Goal: Use online tool/utility: Utilize a website feature to perform a specific function

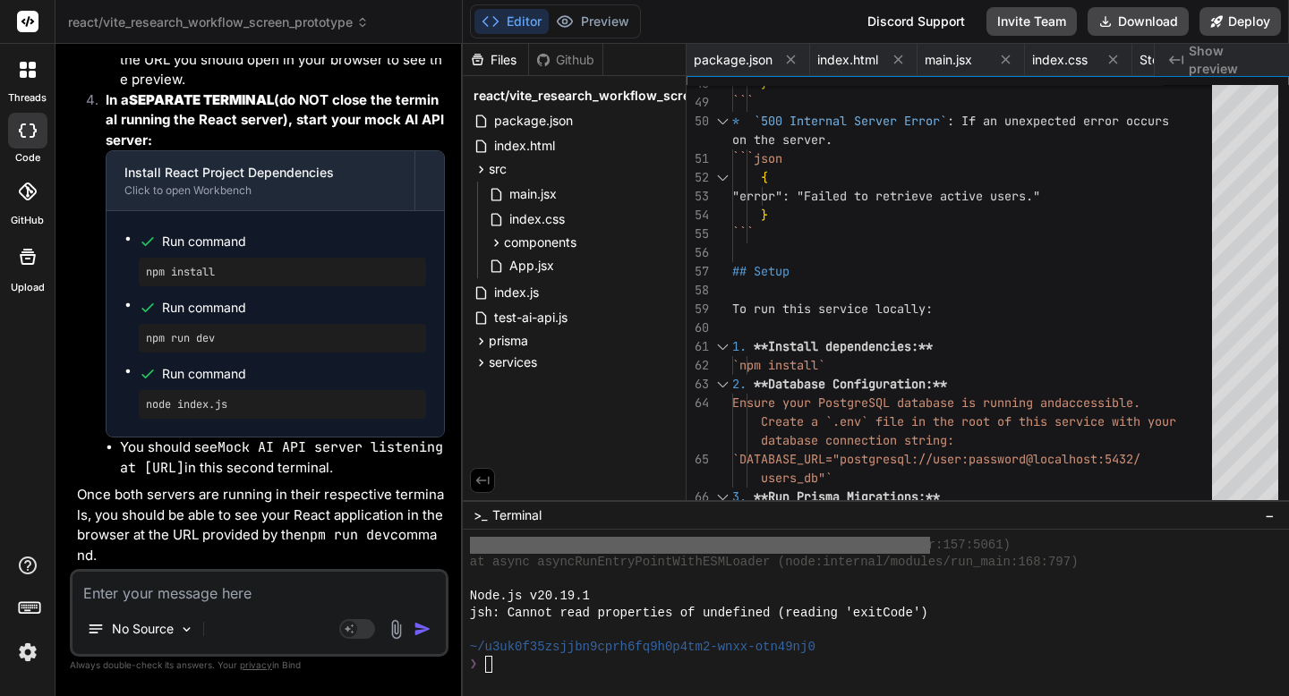
scroll to position [17003, 0]
click at [33, 79] on div at bounding box center [28, 70] width 38 height 38
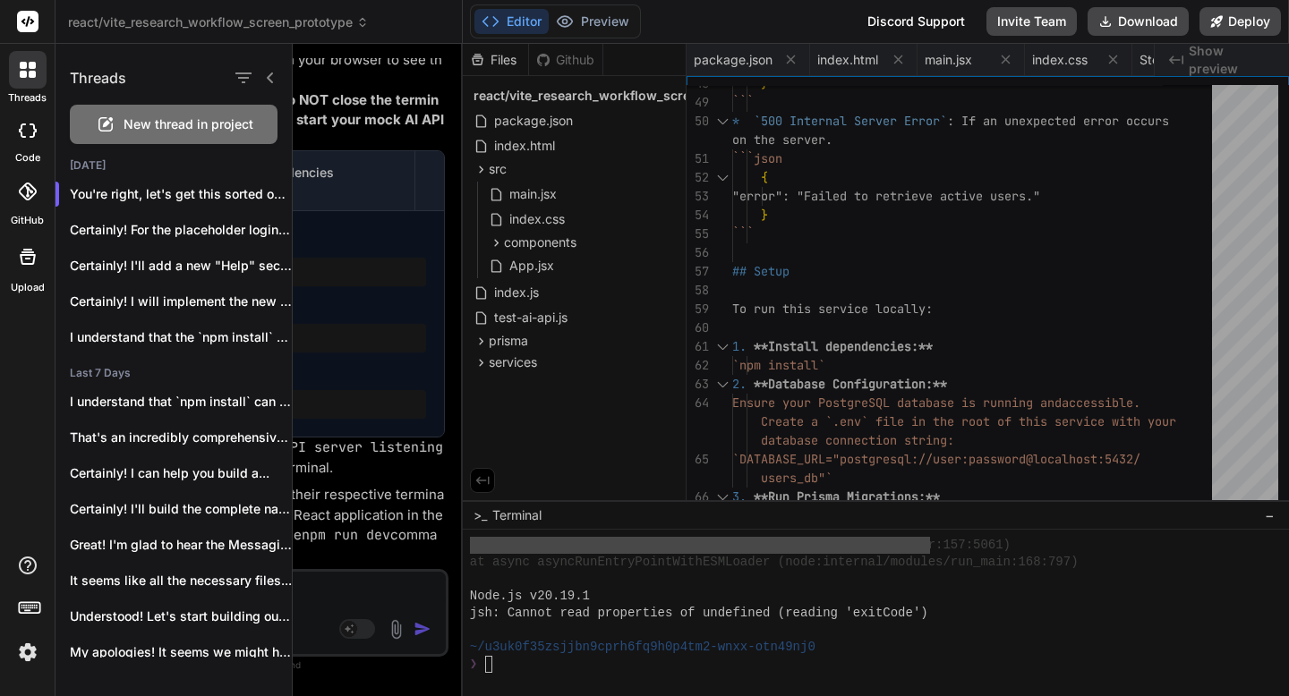
click at [106, 115] on icon at bounding box center [105, 124] width 21 height 21
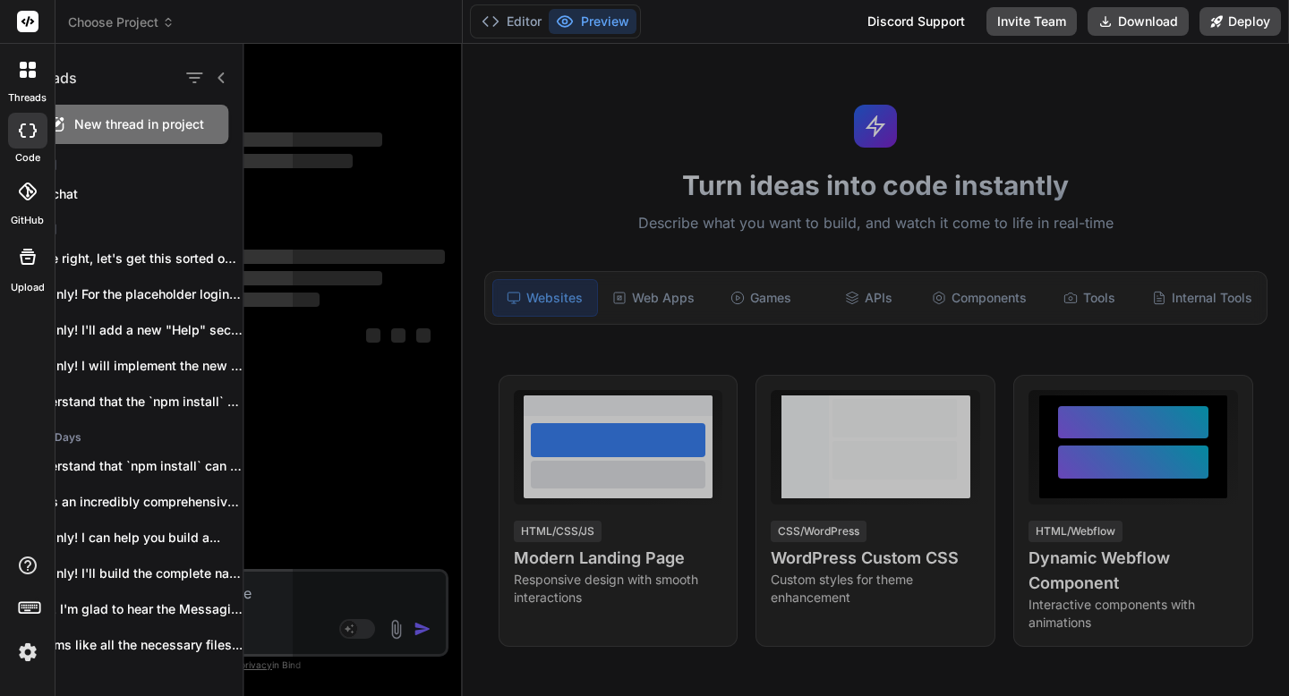
scroll to position [0, 0]
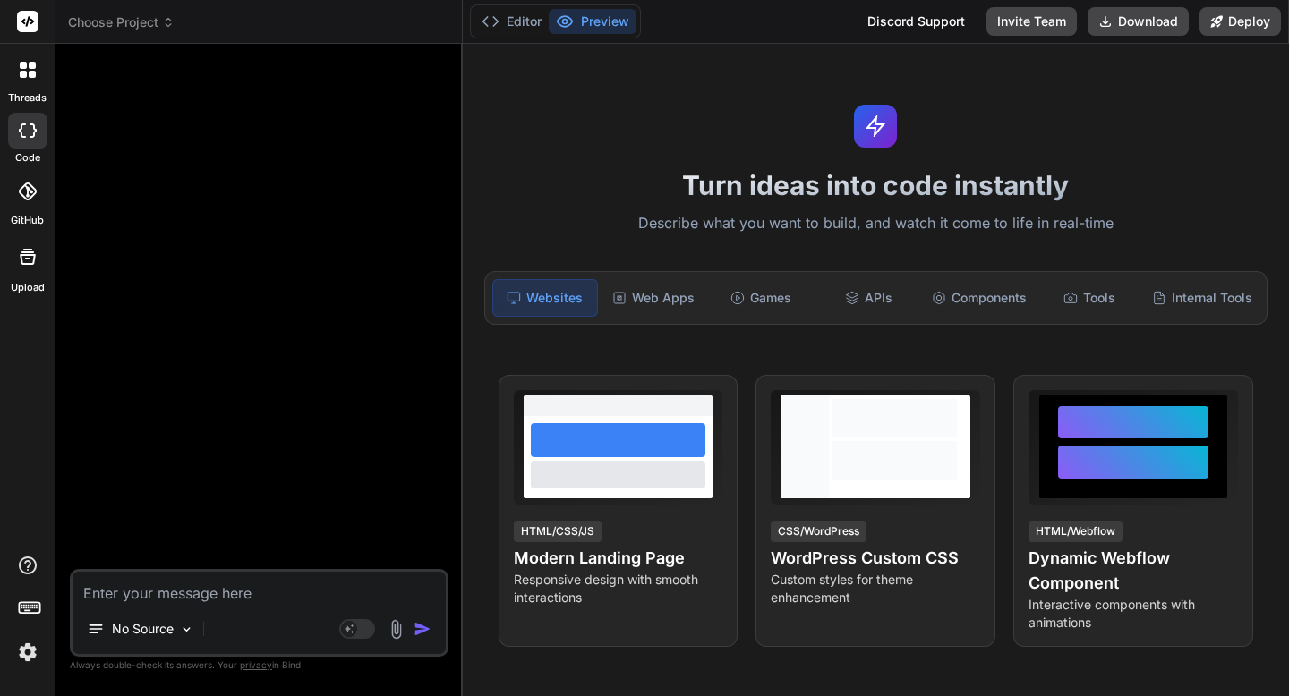
click at [393, 630] on img at bounding box center [396, 629] width 21 height 21
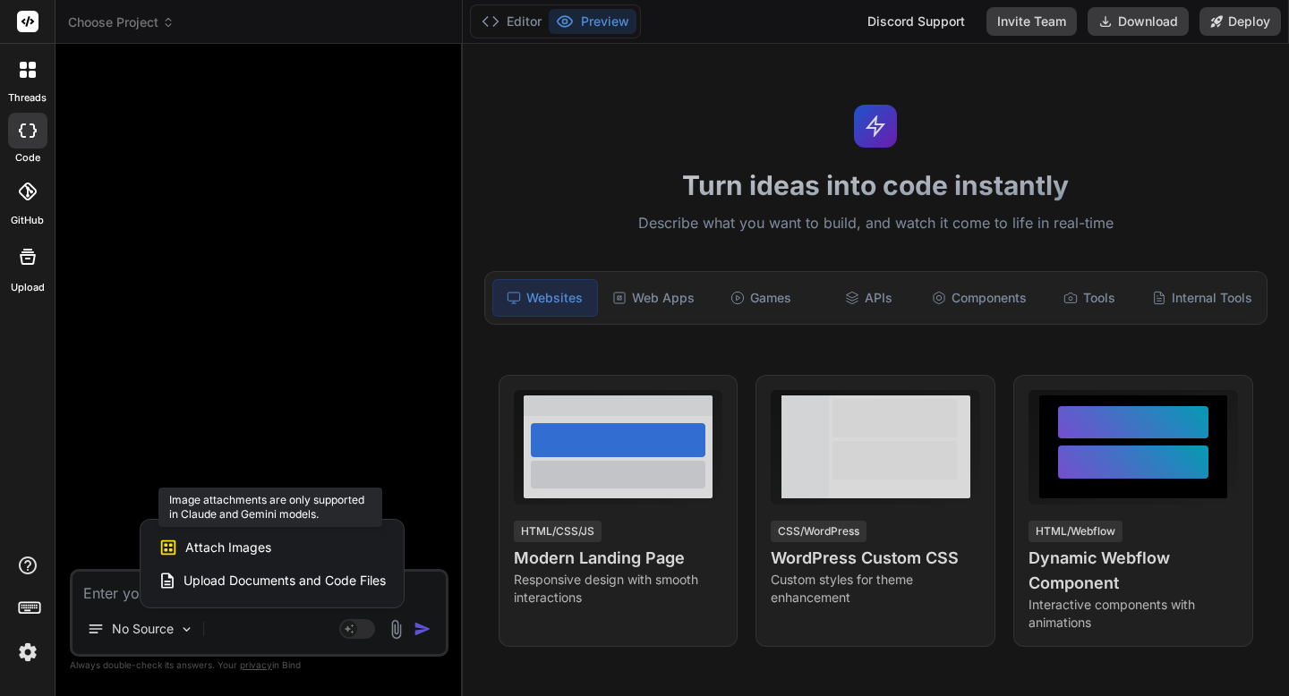
click at [294, 553] on div "Attach Images Image attachments are only supported in Claude and Gemini models." at bounding box center [271, 548] width 227 height 34
click at [118, 592] on div at bounding box center [644, 348] width 1289 height 696
type textarea "x"
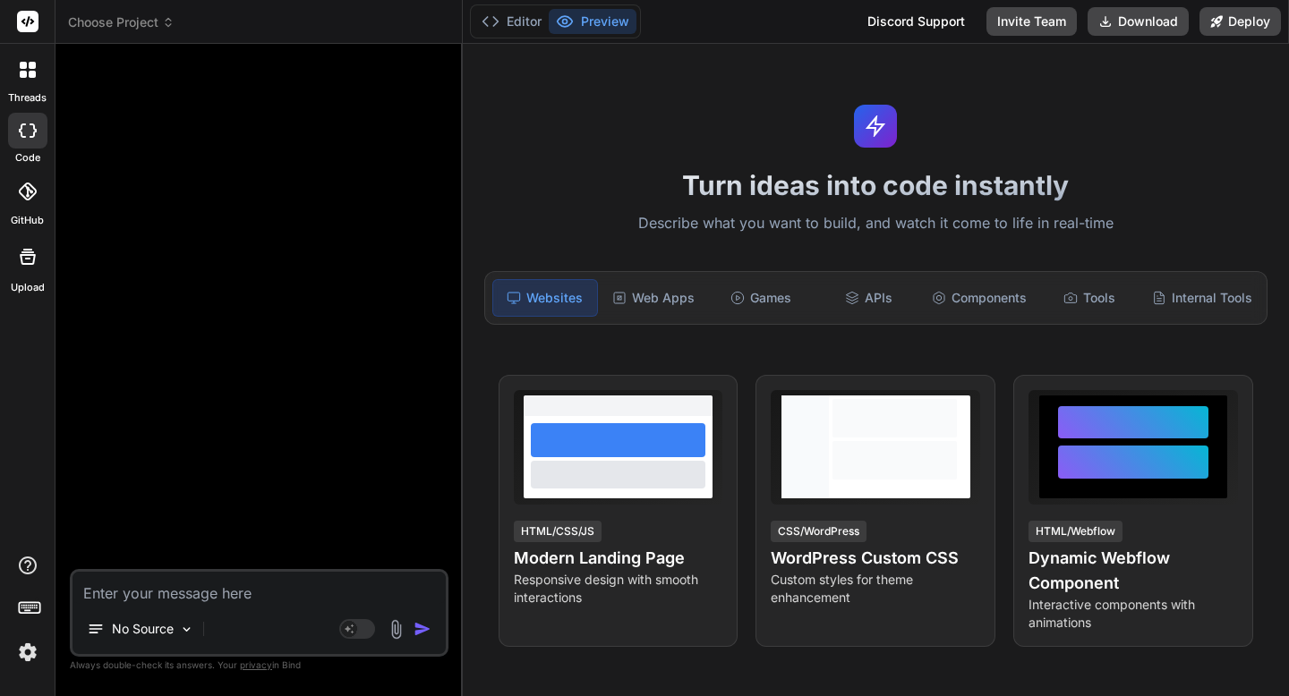
click at [118, 592] on textarea at bounding box center [258, 588] width 373 height 32
paste textarea "import React, { useState, useMemo } from 'react'; import { LineChart, Line, XAx…"
type textarea "import React, { useState, useMemo } from 'react'; import { LineChart, Line, XAx…"
type textarea "x"
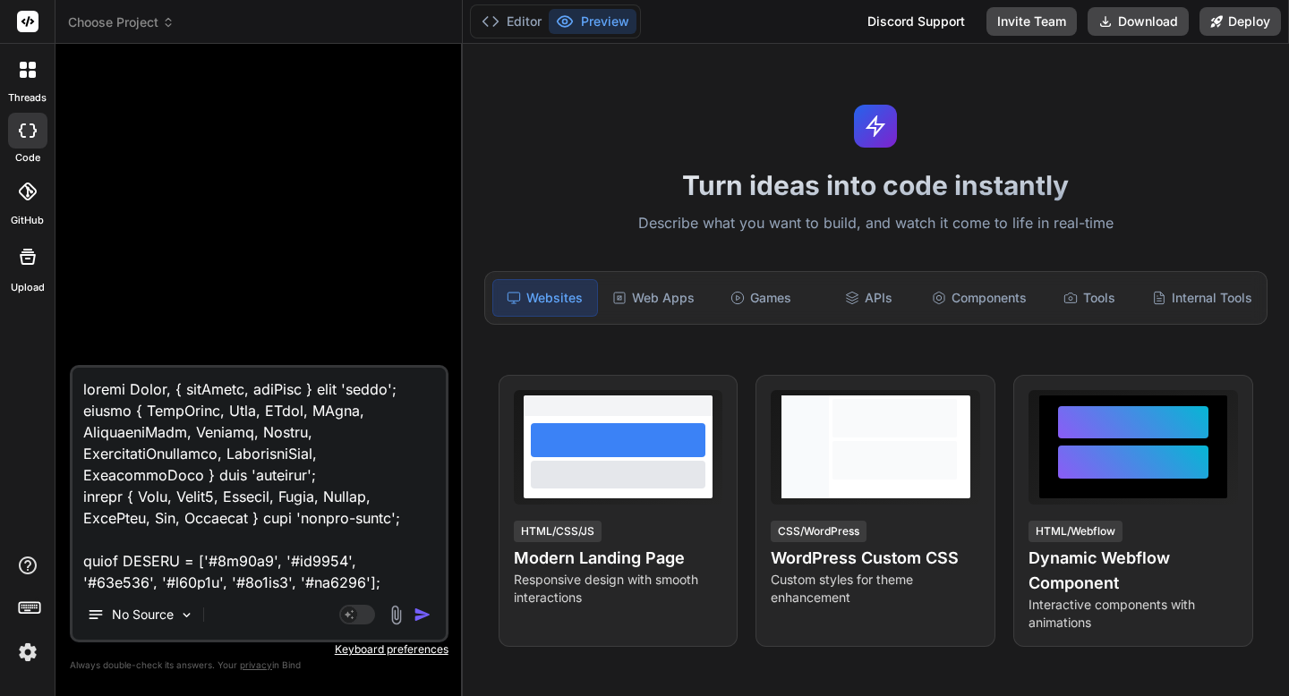
scroll to position [39863, 0]
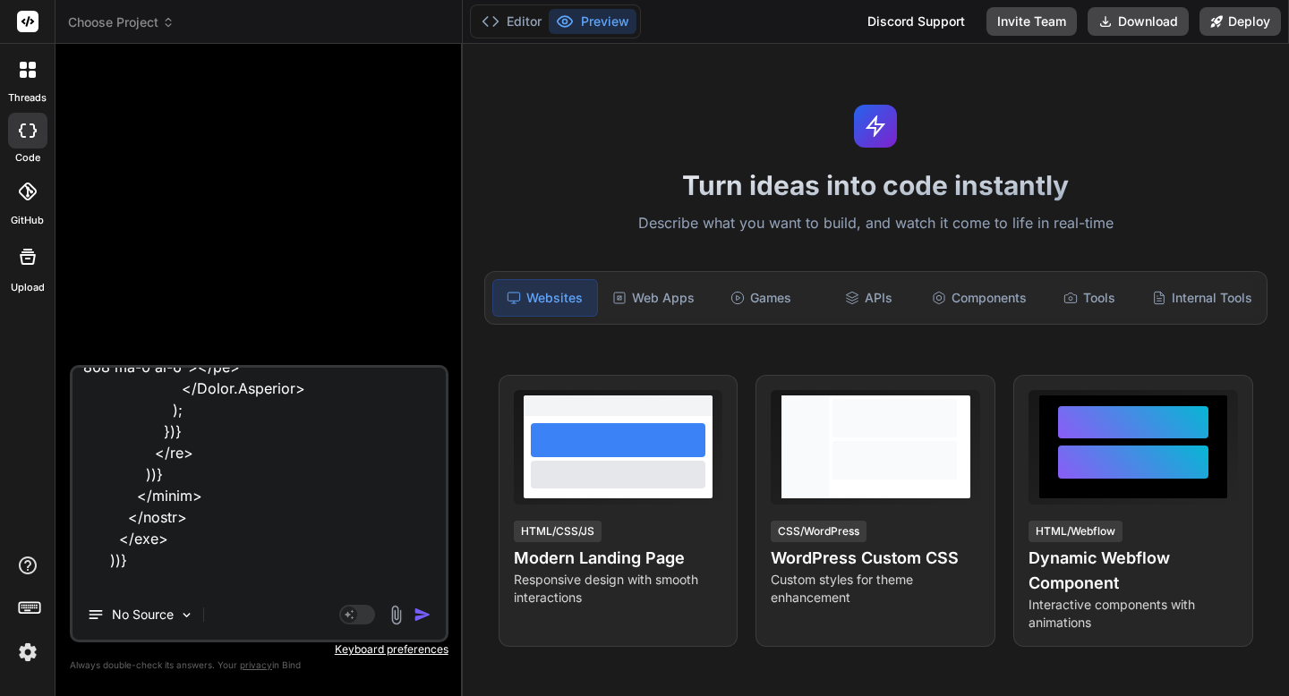
type textarea "import React, { useState, useMemo } from 'react'; import { LineChart, Line, XAx…"
click at [424, 615] on img "button" at bounding box center [422, 615] width 18 height 18
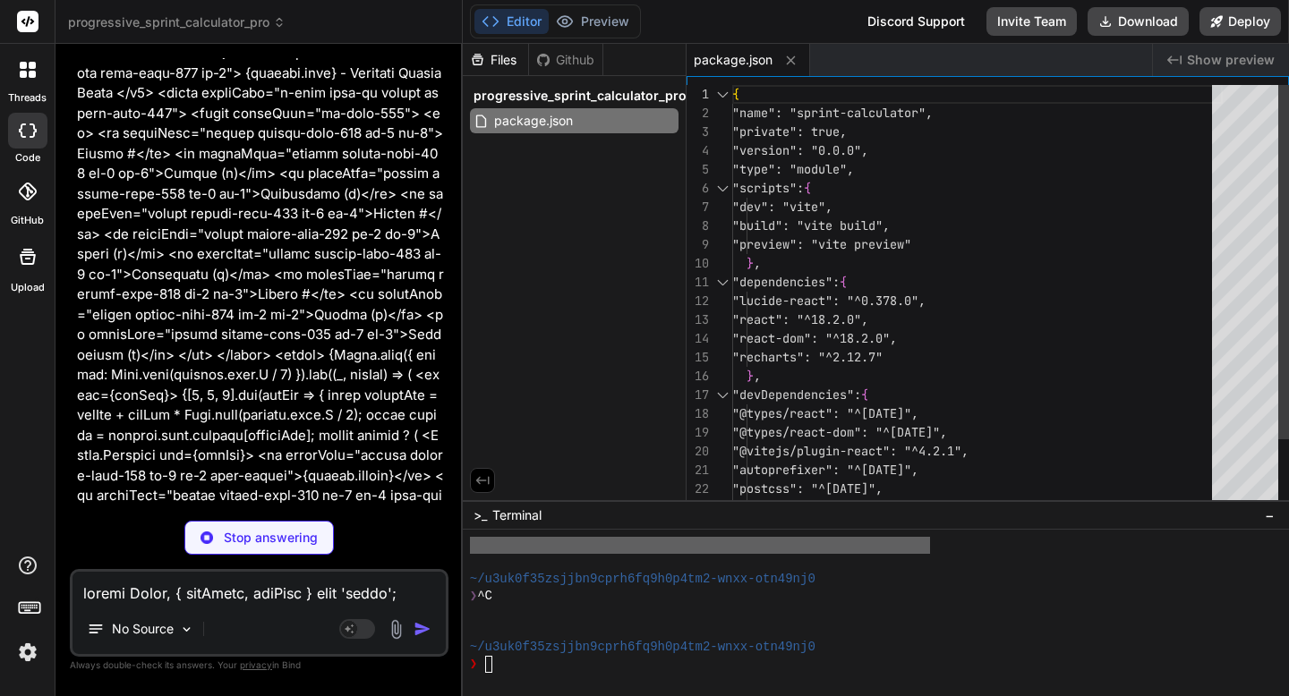
scroll to position [17293, 0]
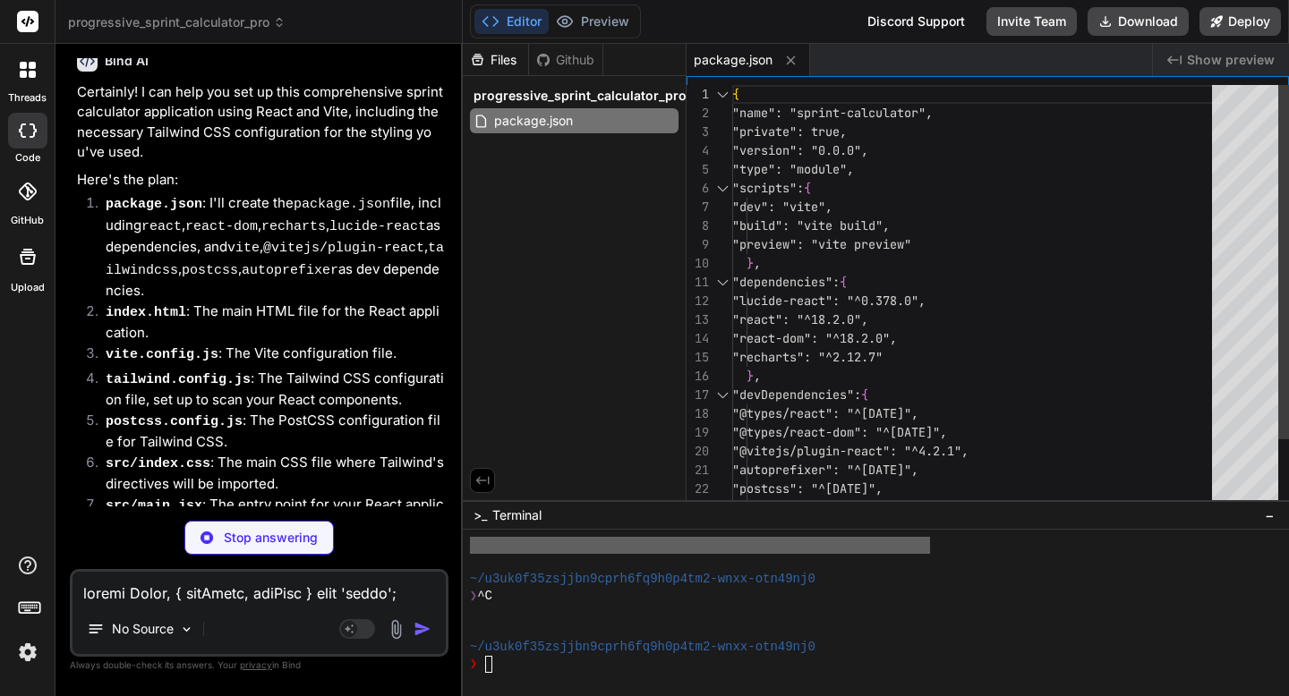
type textarea "x"
type textarea "<div id="root"></div> <script type="module" src="/src/main.jsx"></script> </bod…"
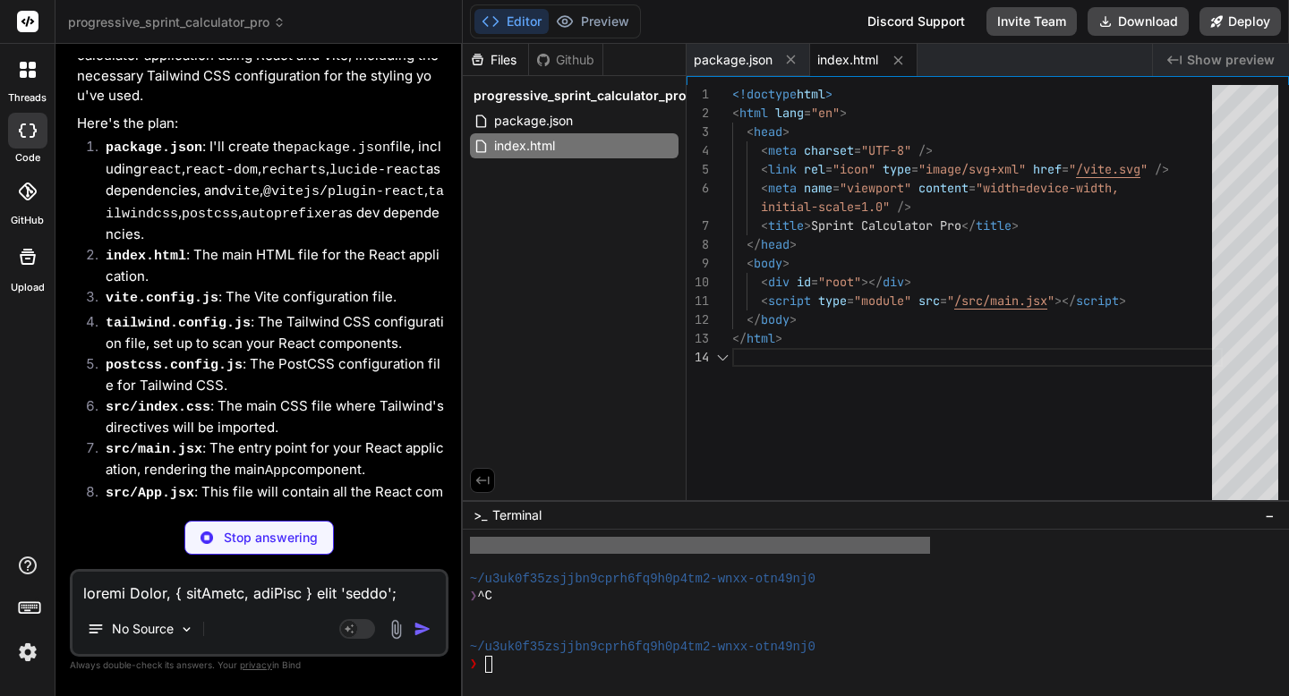
type textarea "x"
type textarea "import { defineConfig } from 'vite' import react from '@vitejs/plugin-react' //…"
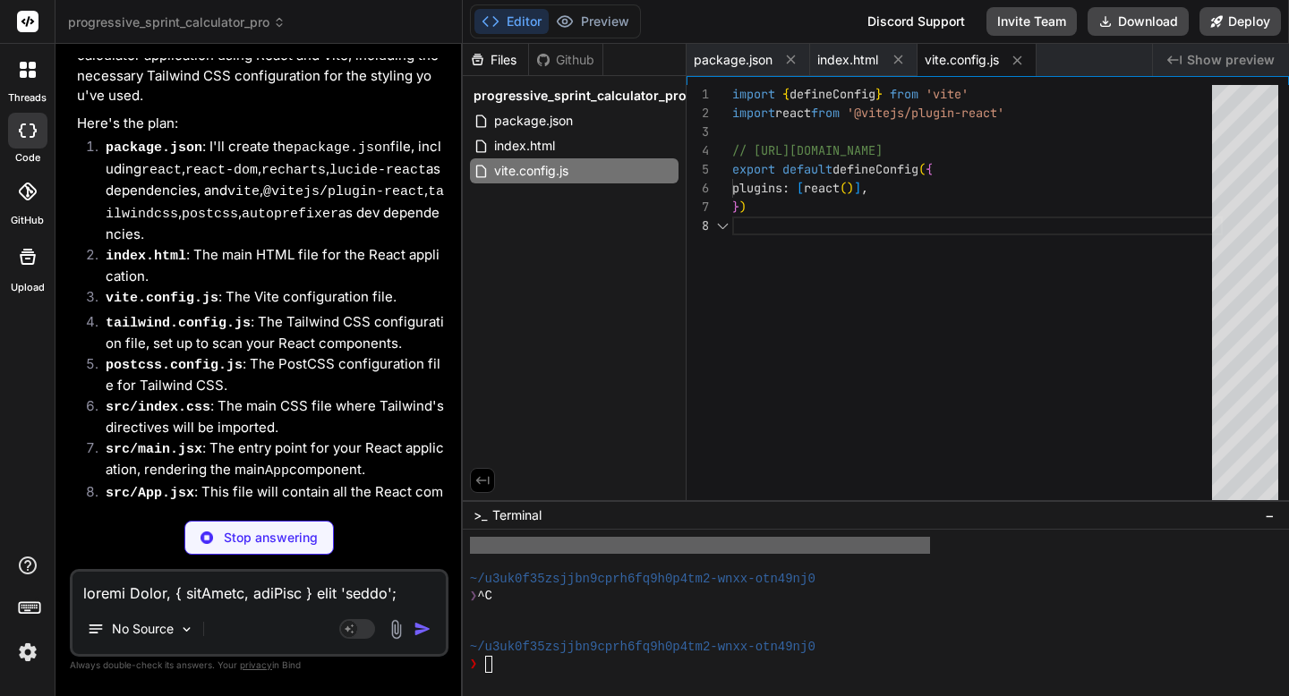
scroll to position [132, 0]
type textarea "x"
type textarea "}"
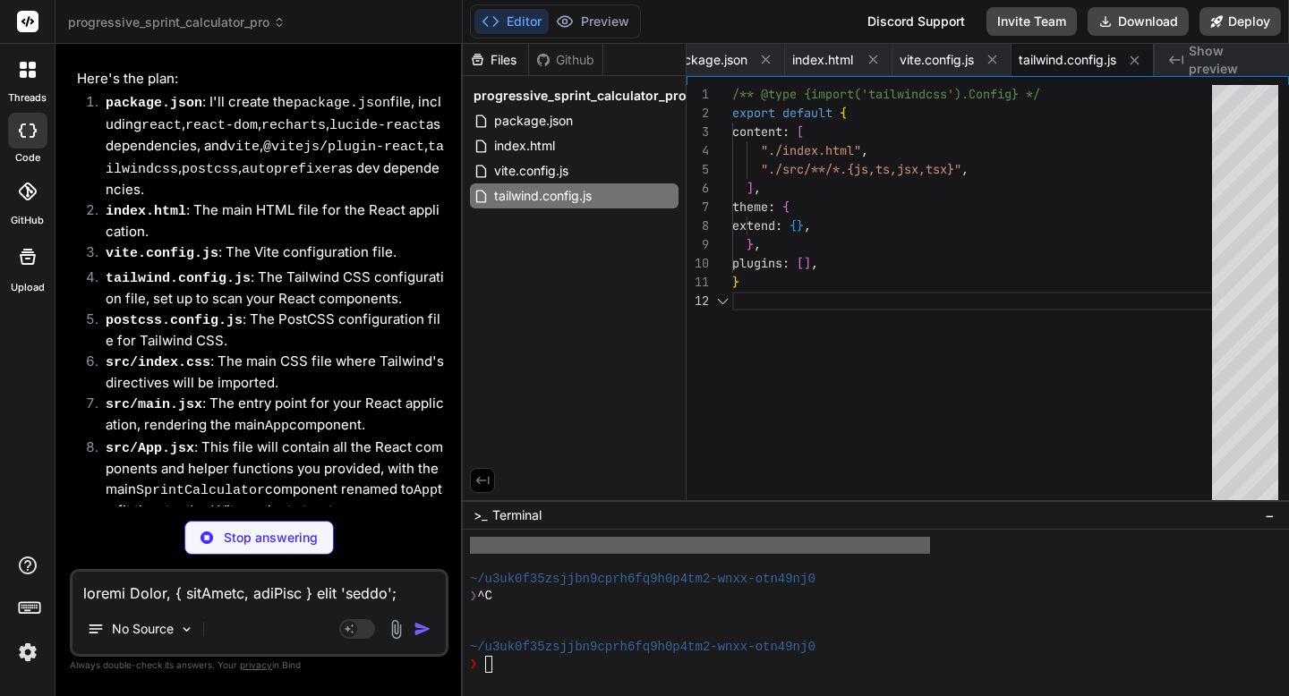
type textarea "x"
type textarea "export default { plugins: { tailwindcss: {}, autoprefixer: {}, }, }"
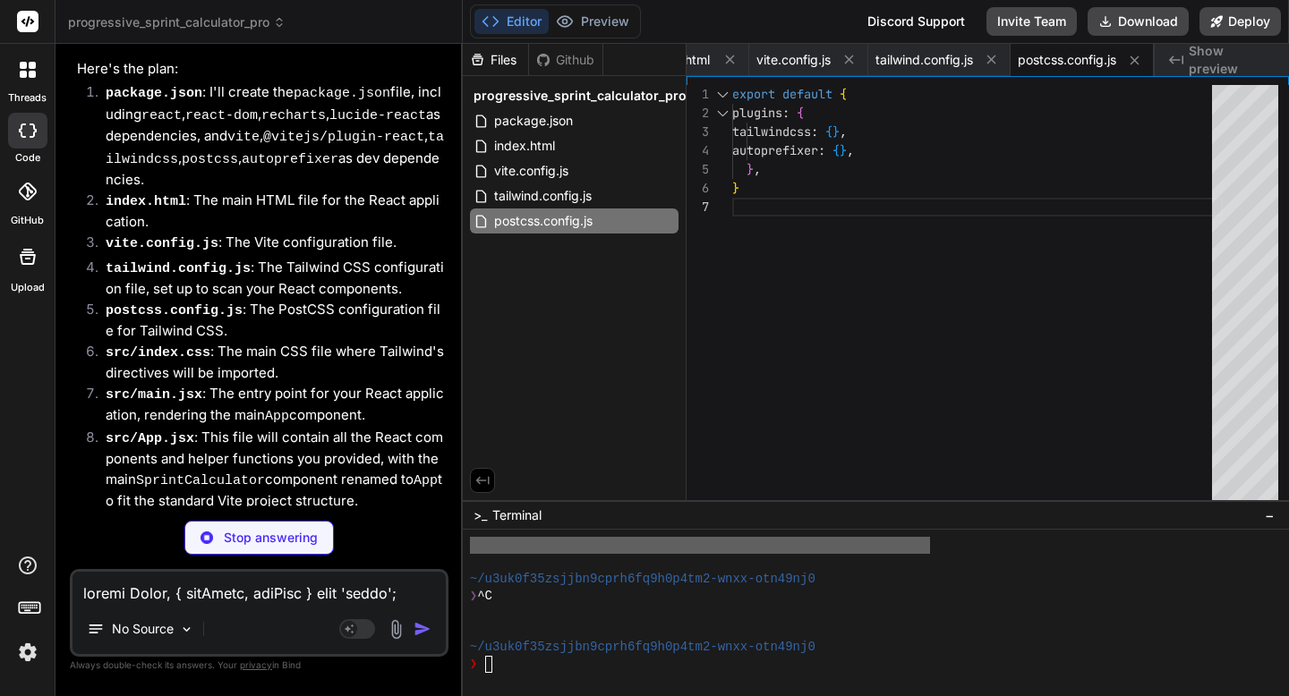
scroll to position [17348, 0]
type textarea "x"
type textarea "stroke: #999 !important; fill-opacity: 0.1 !important; } .recharts-reference-li…"
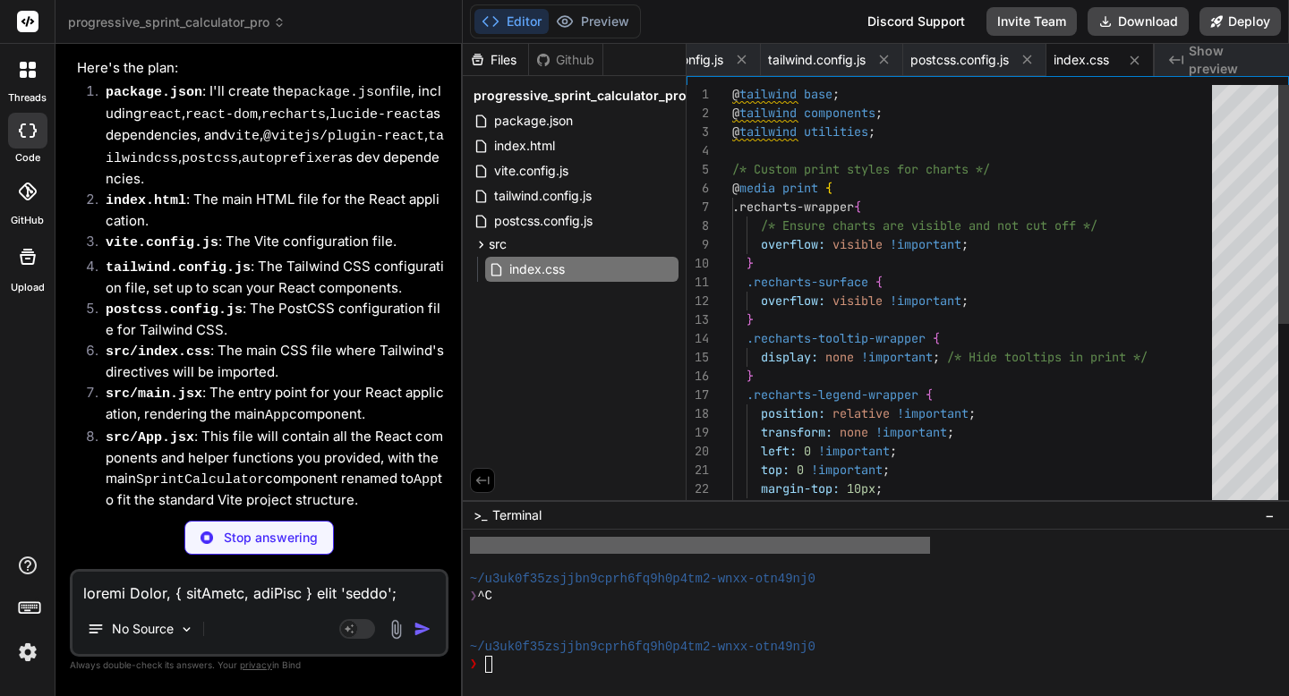
type textarea "x"
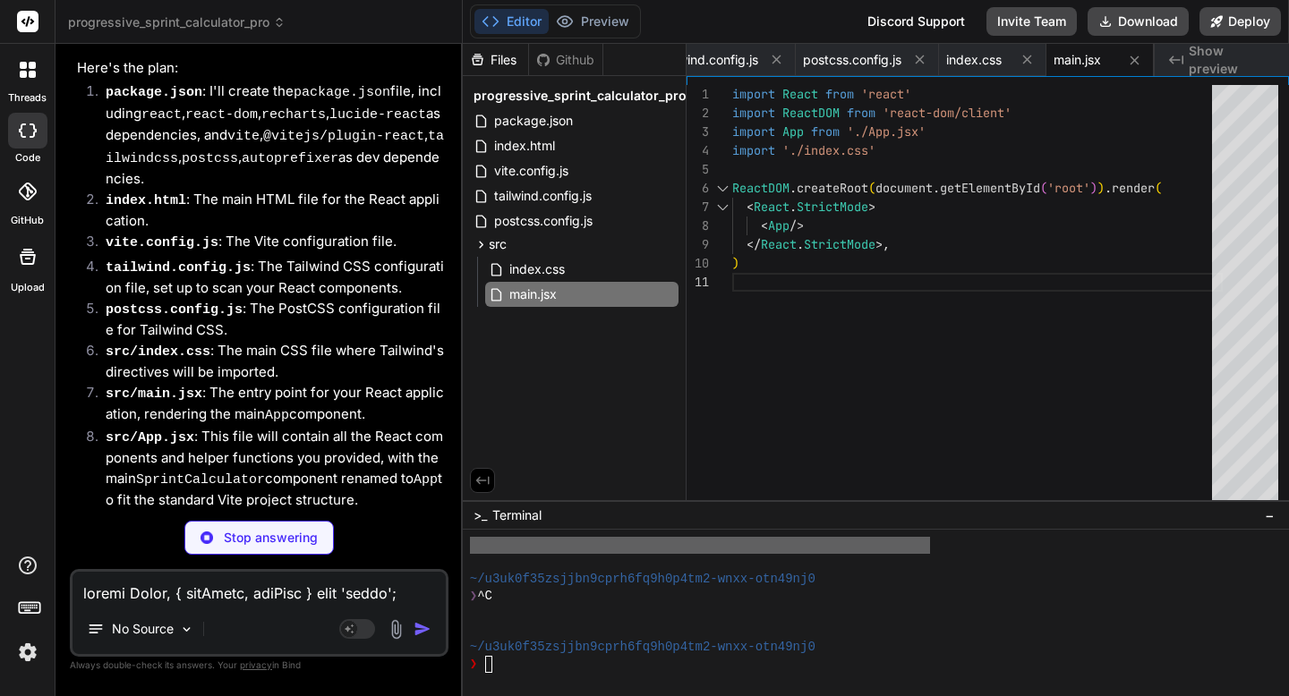
scroll to position [17457, 0]
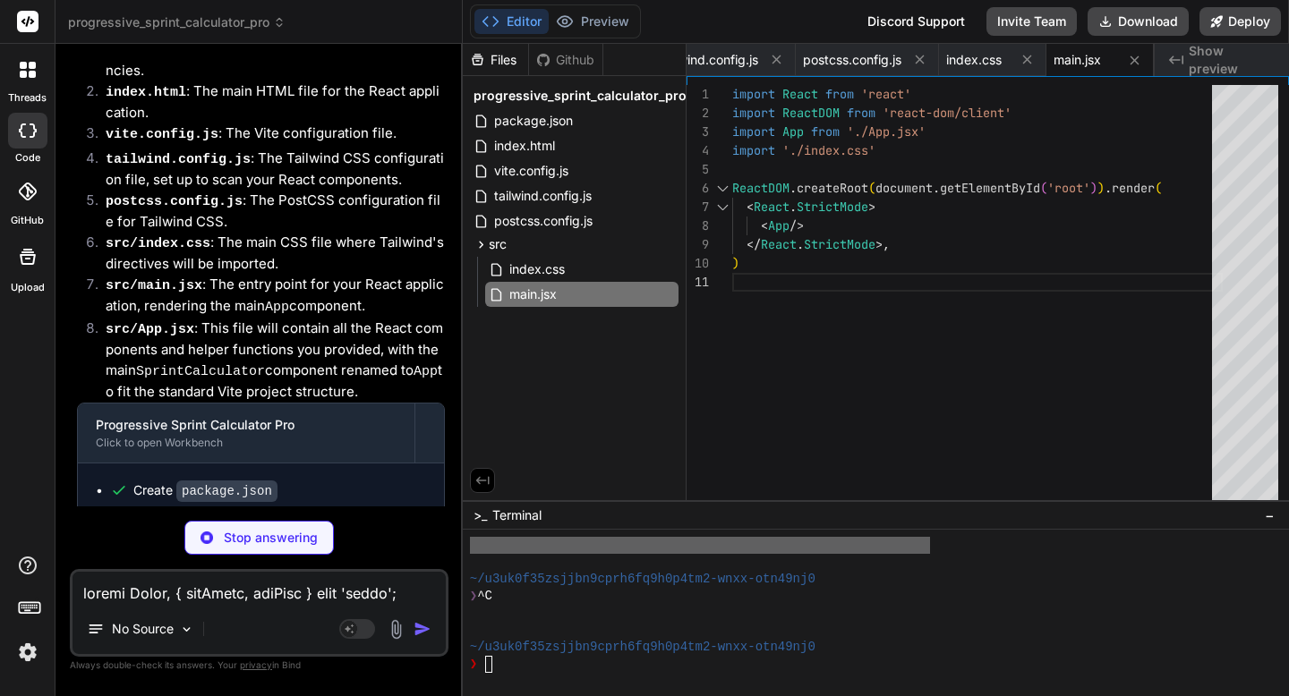
type textarea "x"
type textarea "</div> </div> ); }"
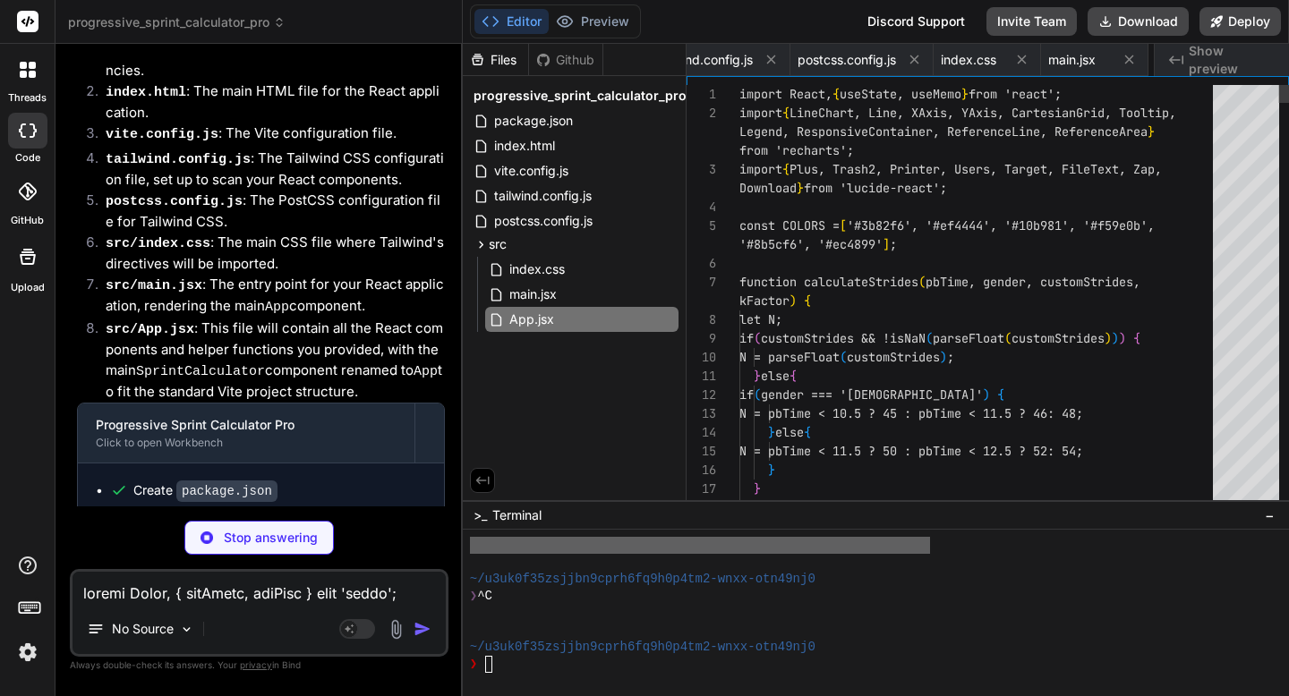
scroll to position [0, 496]
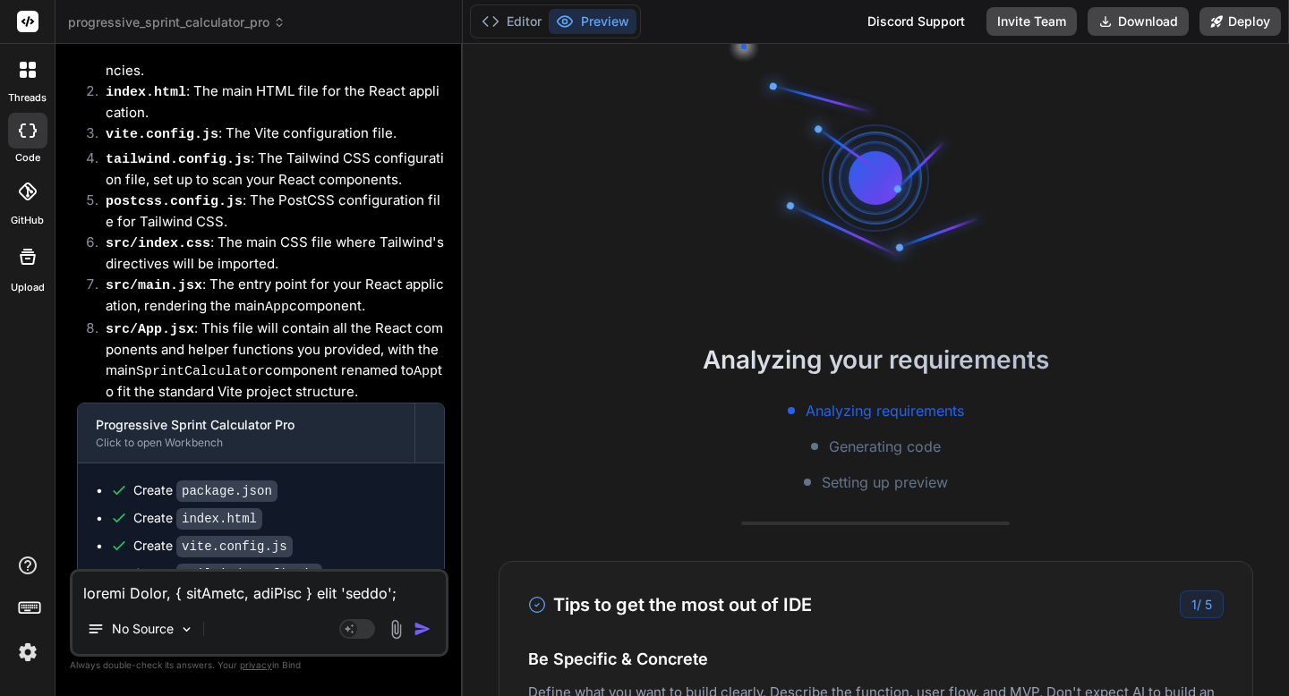
type textarea "x"
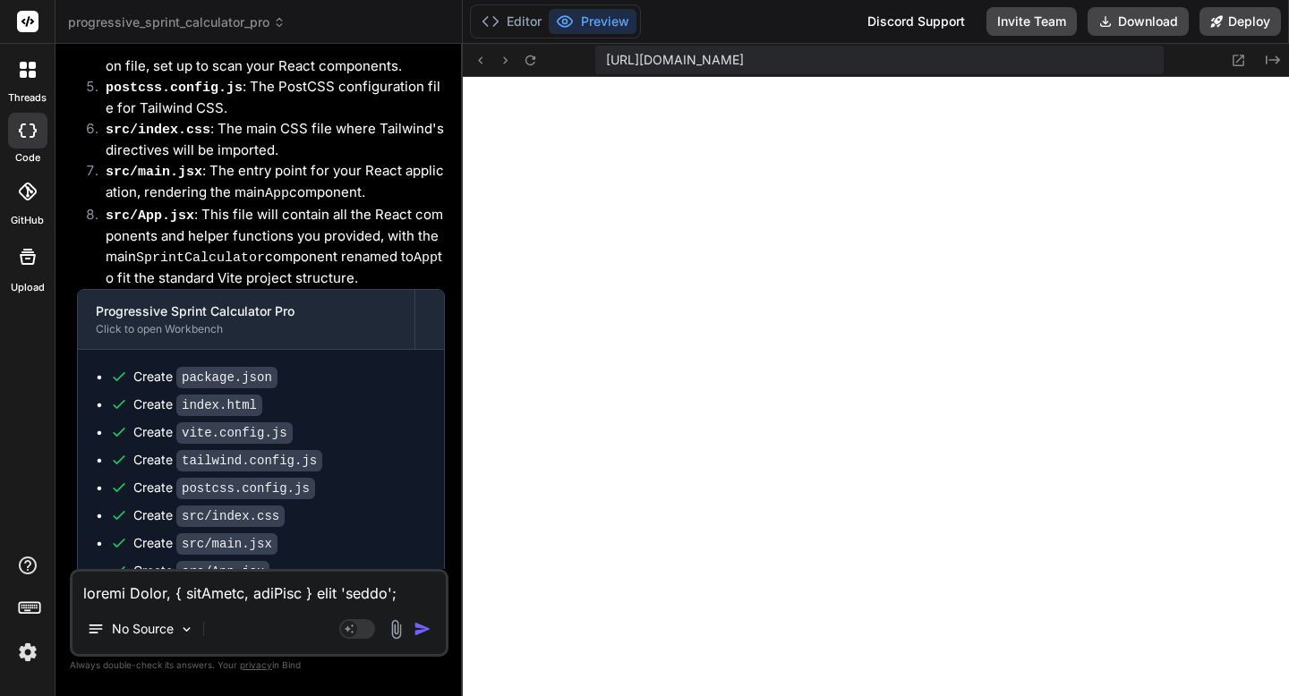
scroll to position [17618, 0]
